Goal: Navigation & Orientation: Find specific page/section

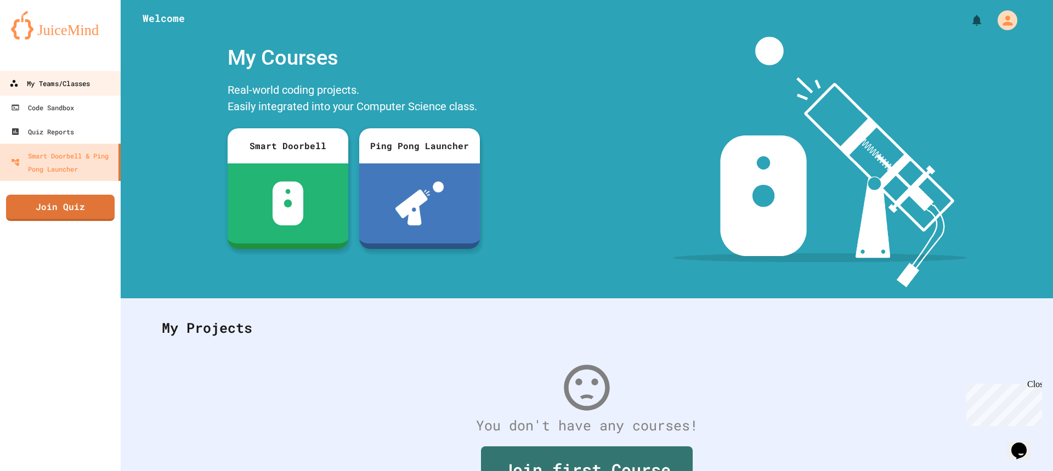
click at [76, 79] on div "My Teams/Classes" at bounding box center [49, 84] width 81 height 14
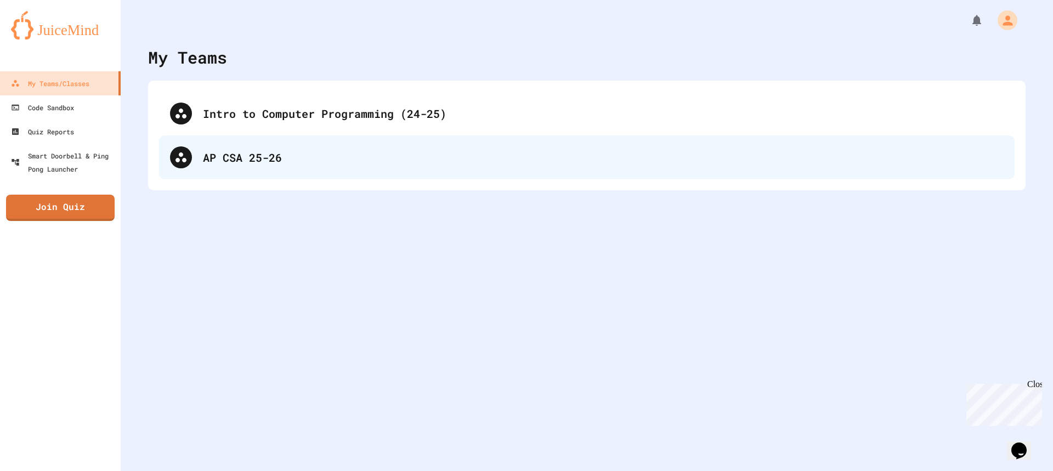
click at [214, 158] on div "AP CSA 25-26" at bounding box center [603, 157] width 801 height 16
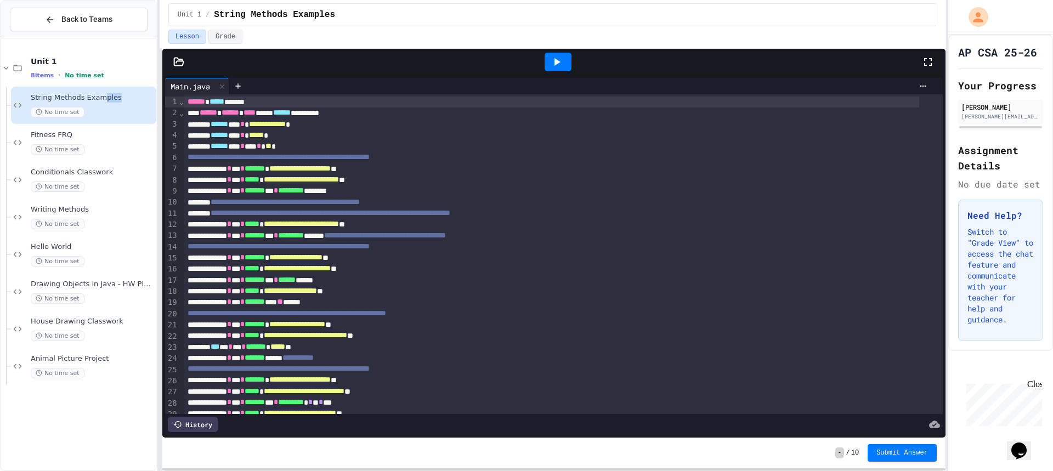
drag, startPoint x: 107, startPoint y: 97, endPoint x: 100, endPoint y: 98, distance: 7.3
click at [100, 98] on div "String Methods Examples No time set" at bounding box center [83, 105] width 145 height 37
